Goal: Task Accomplishment & Management: Use online tool/utility

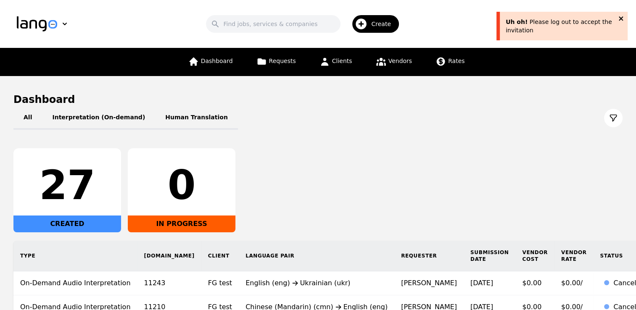
click at [621, 17] on icon "close" at bounding box center [621, 18] width 6 height 7
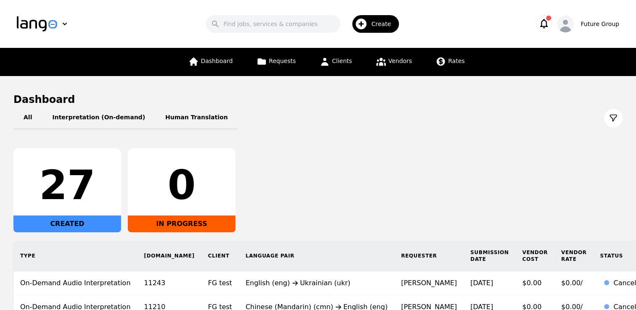
click at [548, 23] on icon "button" at bounding box center [544, 24] width 8 height 10
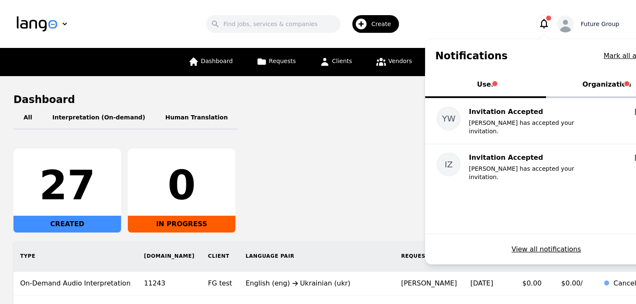
click at [569, 23] on icon "button" at bounding box center [565, 26] width 12 height 13
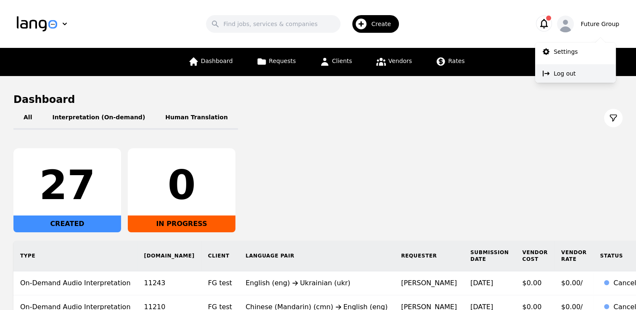
click at [564, 76] on p "Log out" at bounding box center [564, 73] width 22 height 8
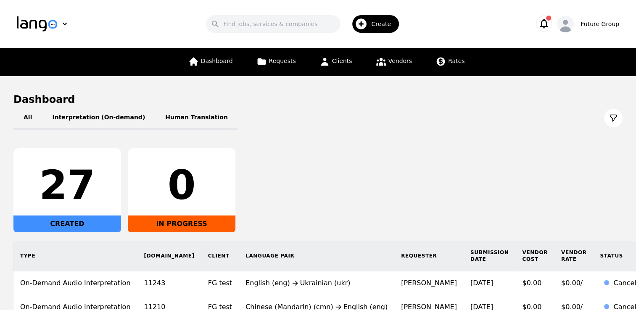
click at [548, 31] on button "button" at bounding box center [544, 24] width 16 height 16
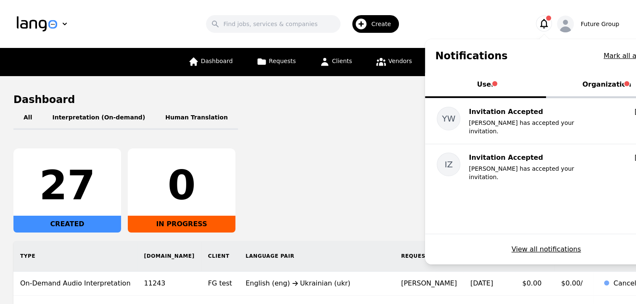
click at [610, 76] on button "Organization" at bounding box center [606, 85] width 121 height 25
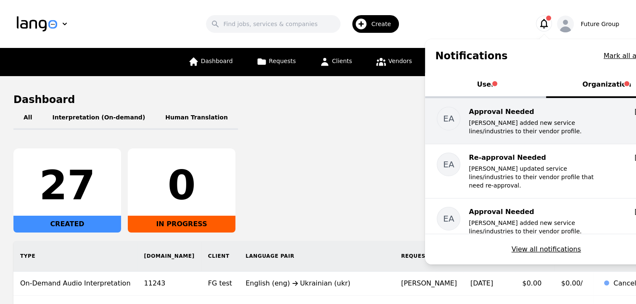
click at [567, 124] on p "[PERSON_NAME] added new service lines/industries to their vendor profile." at bounding box center [535, 126] width 134 height 17
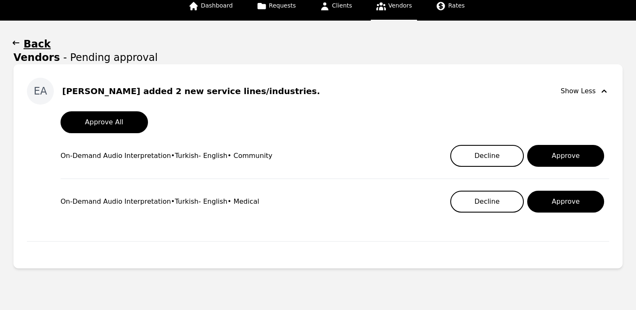
scroll to position [74, 0]
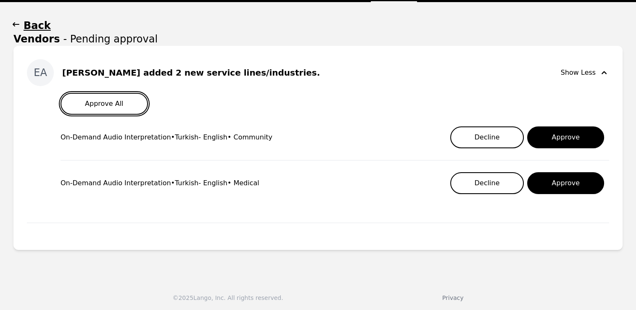
click at [106, 103] on button "Approve All" at bounding box center [103, 104] width 87 height 22
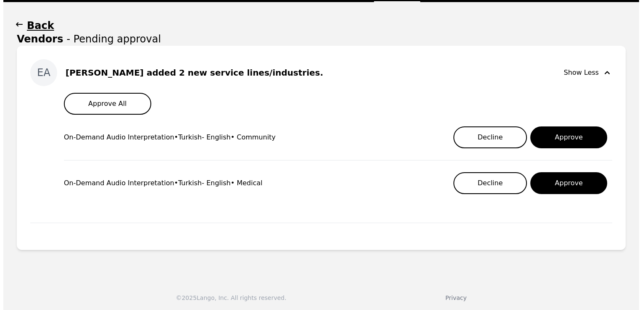
scroll to position [0, 0]
